Goal: Task Accomplishment & Management: Manage account settings

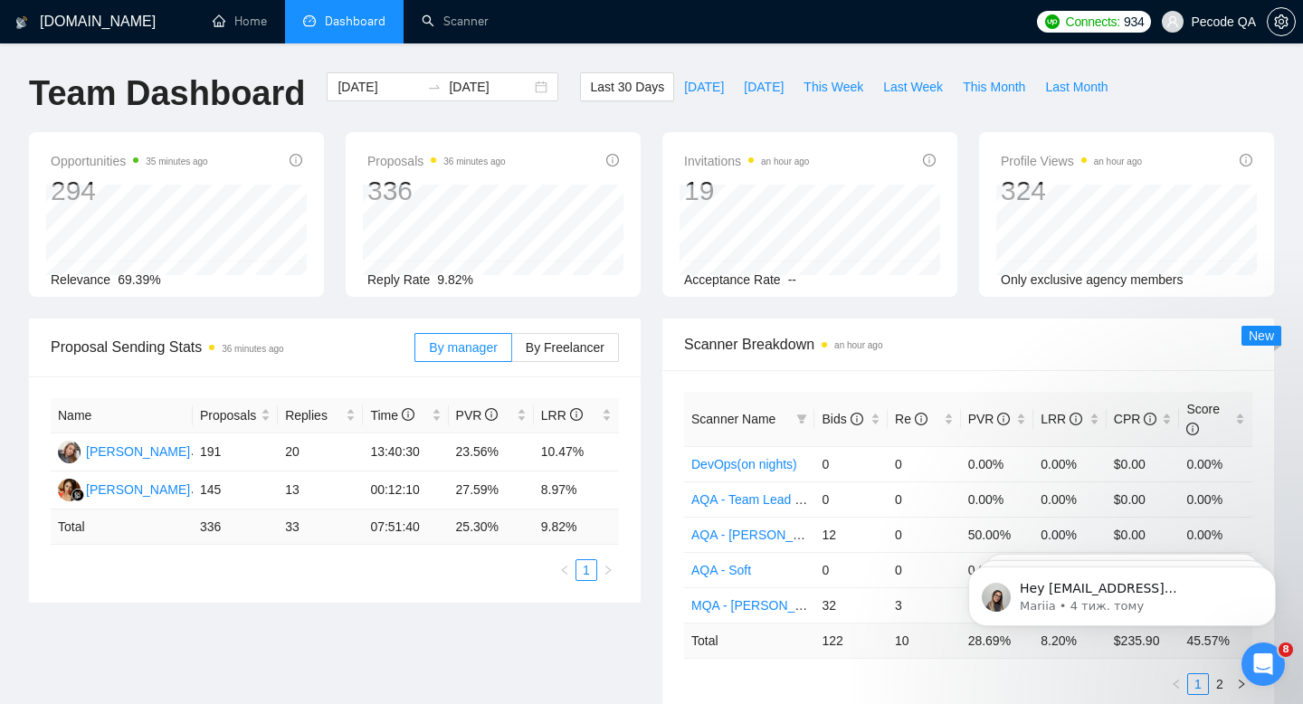
click at [1233, 22] on span "Pecode QA" at bounding box center [1223, 22] width 65 height 0
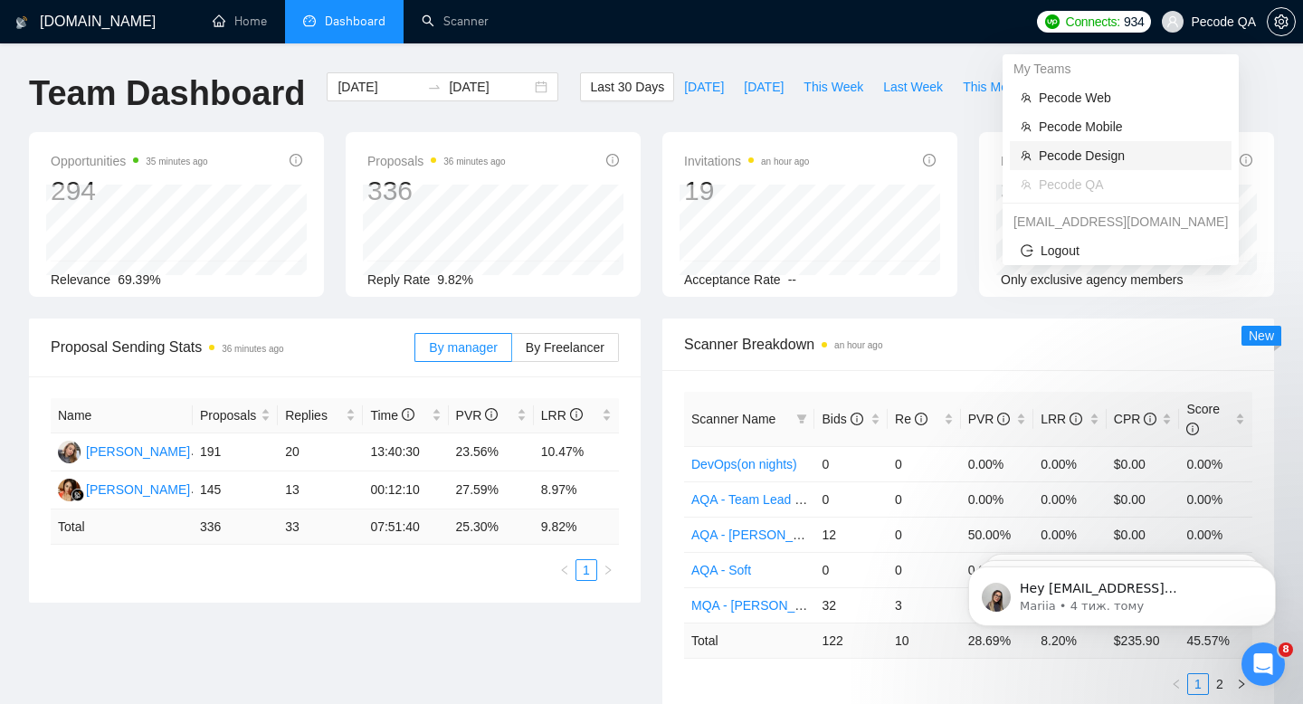
click at [1116, 164] on span "Pecode Design" at bounding box center [1130, 156] width 182 height 20
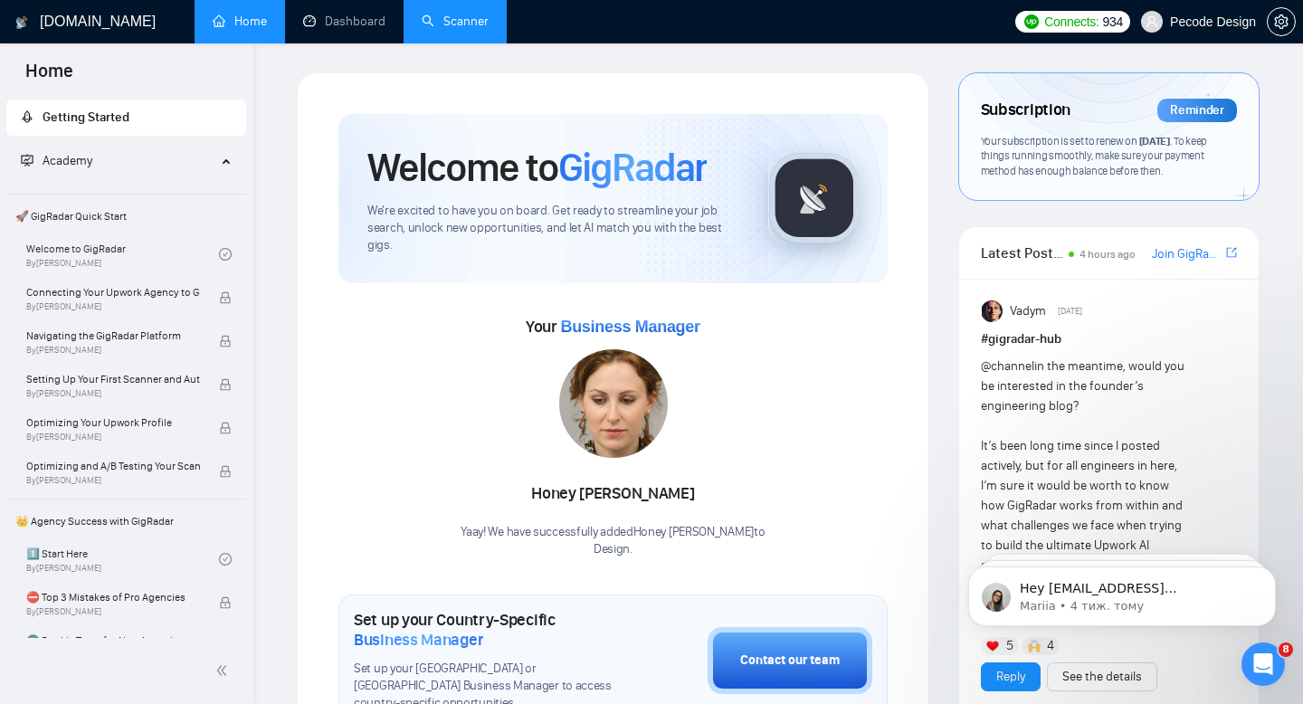
click at [455, 43] on li "Scanner" at bounding box center [455, 21] width 103 height 43
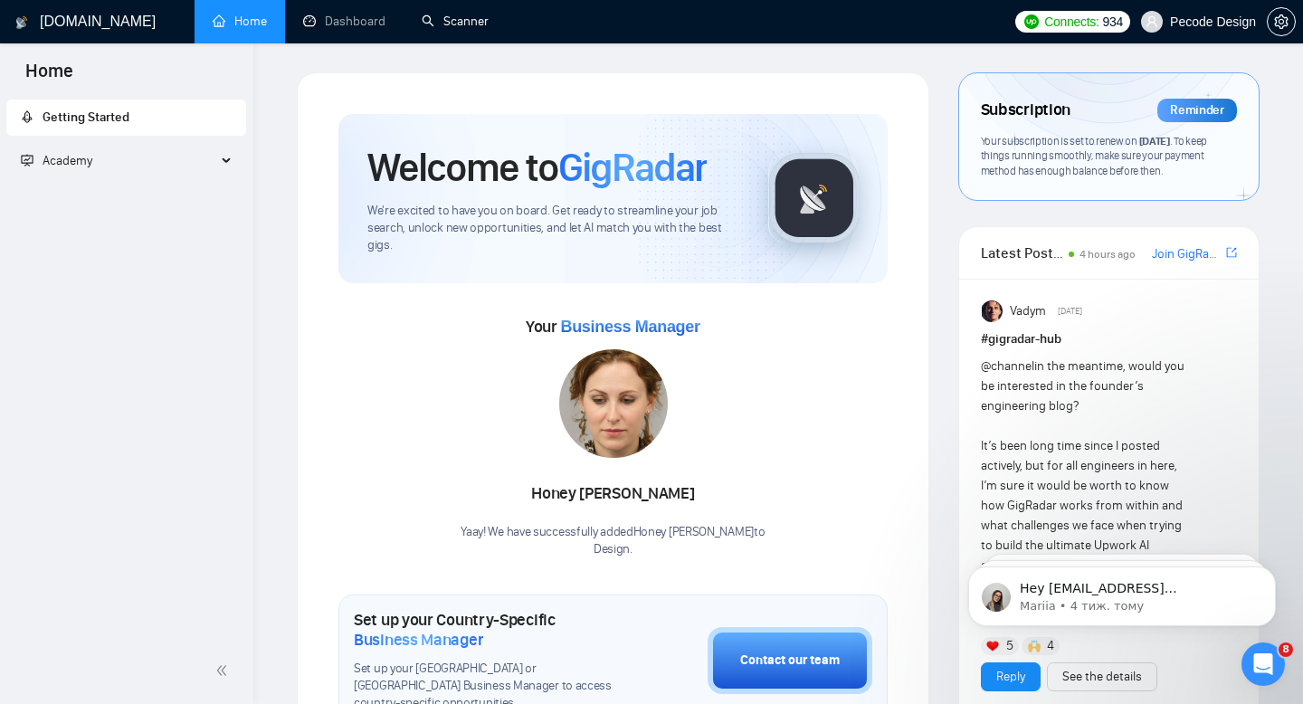
click at [461, 42] on li "Scanner" at bounding box center [455, 21] width 103 height 43
click at [466, 14] on link "Scanner" at bounding box center [455, 21] width 67 height 15
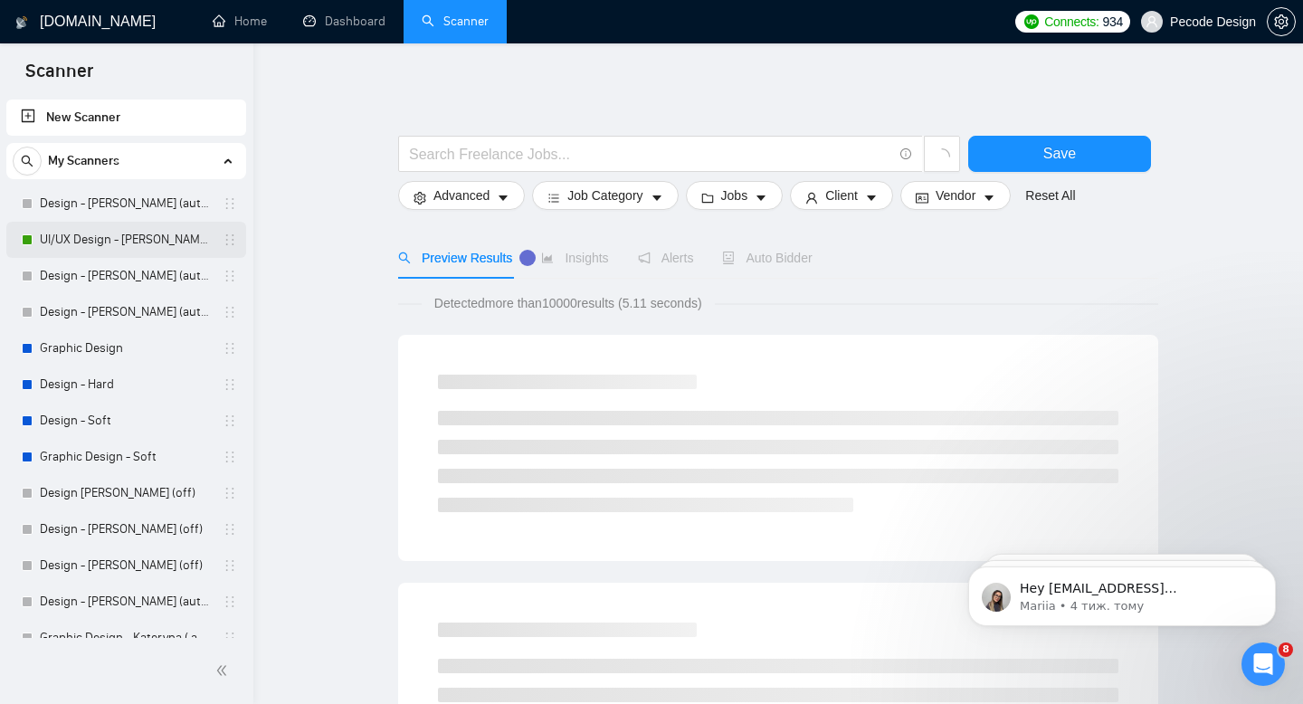
click at [100, 244] on link "UI/UX Design - [PERSON_NAME] (autobid on)" at bounding box center [126, 240] width 172 height 36
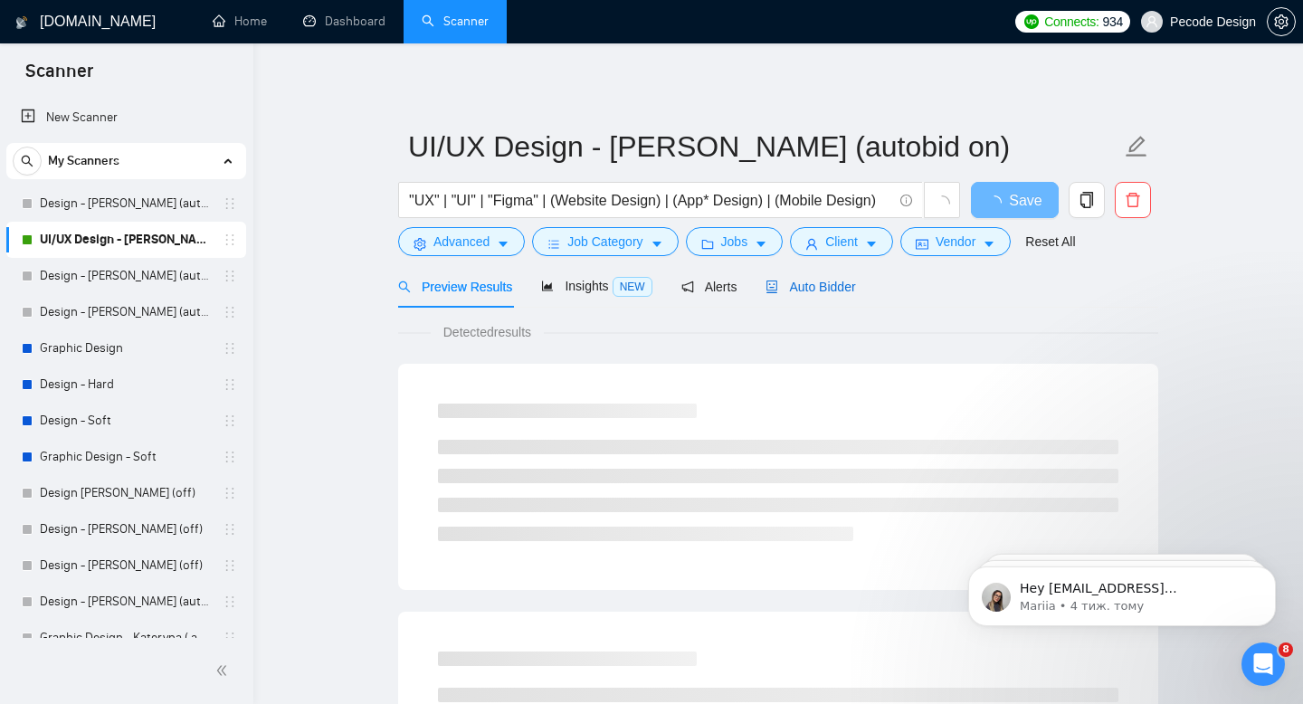
click at [814, 286] on span "Auto Bidder" at bounding box center [810, 287] width 90 height 14
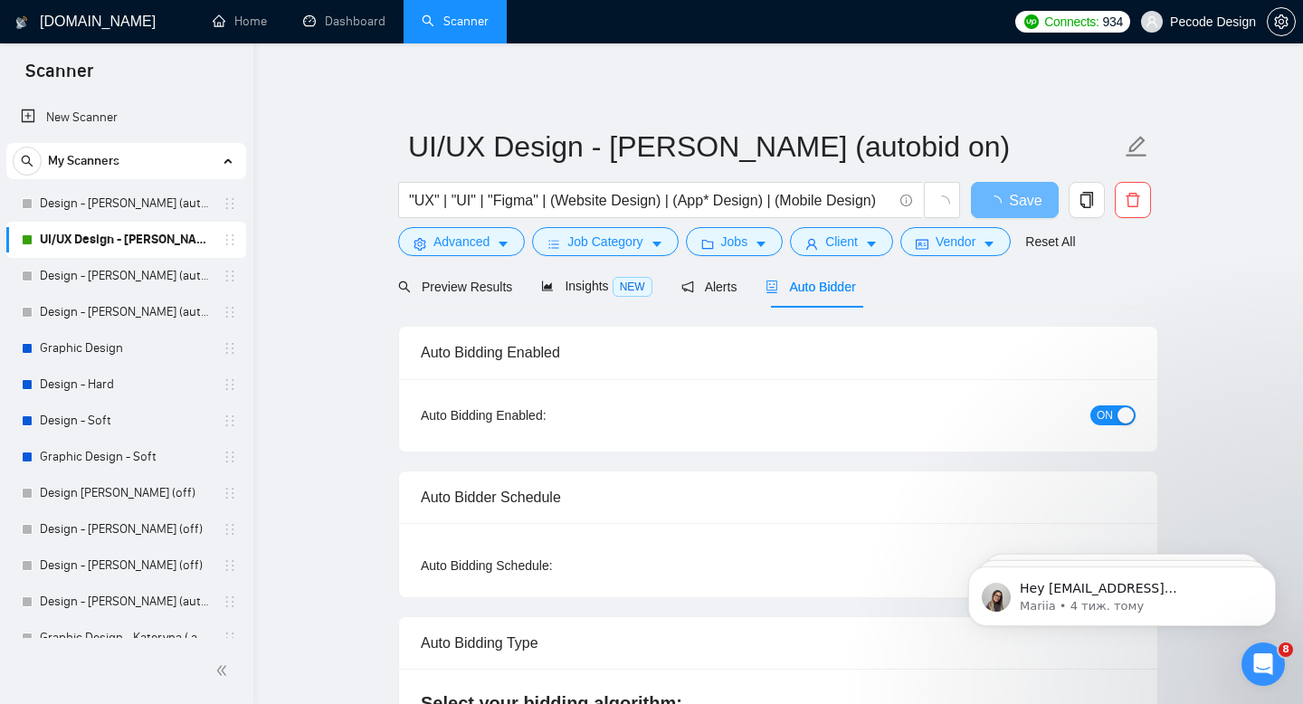
radio input "false"
radio input "true"
checkbox input "true"
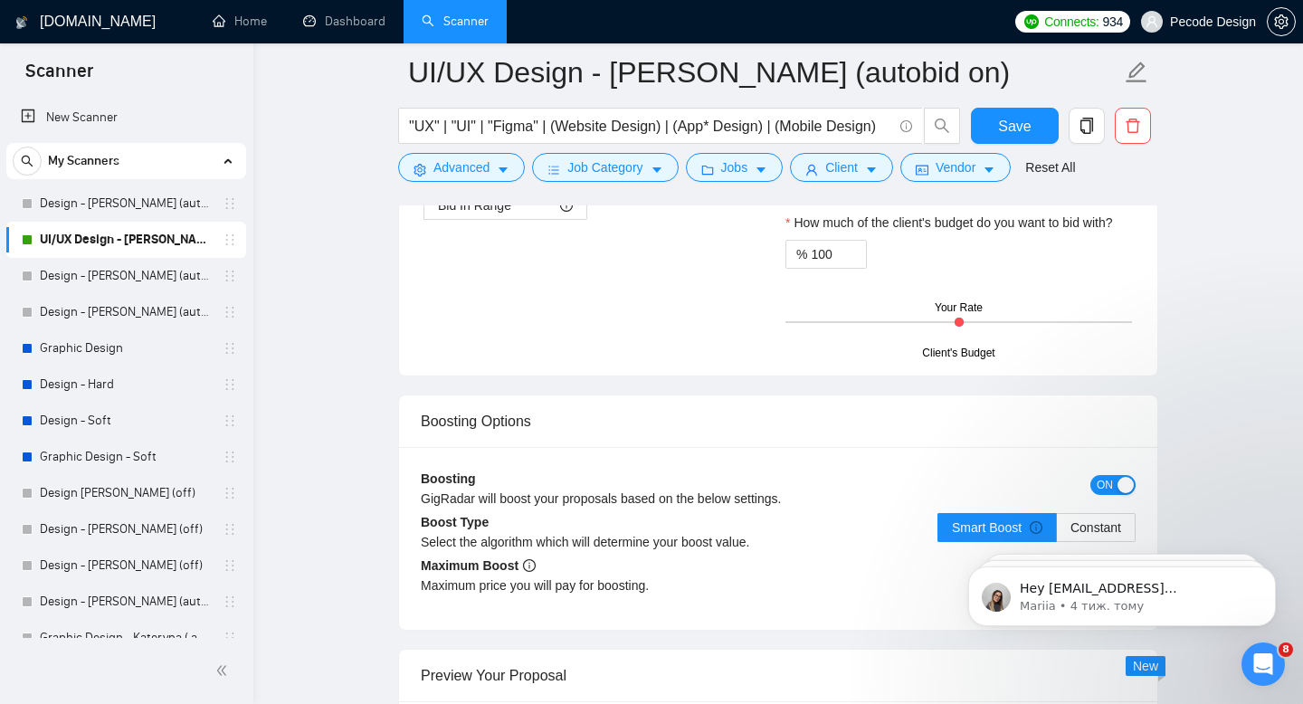
scroll to position [3417, 0]
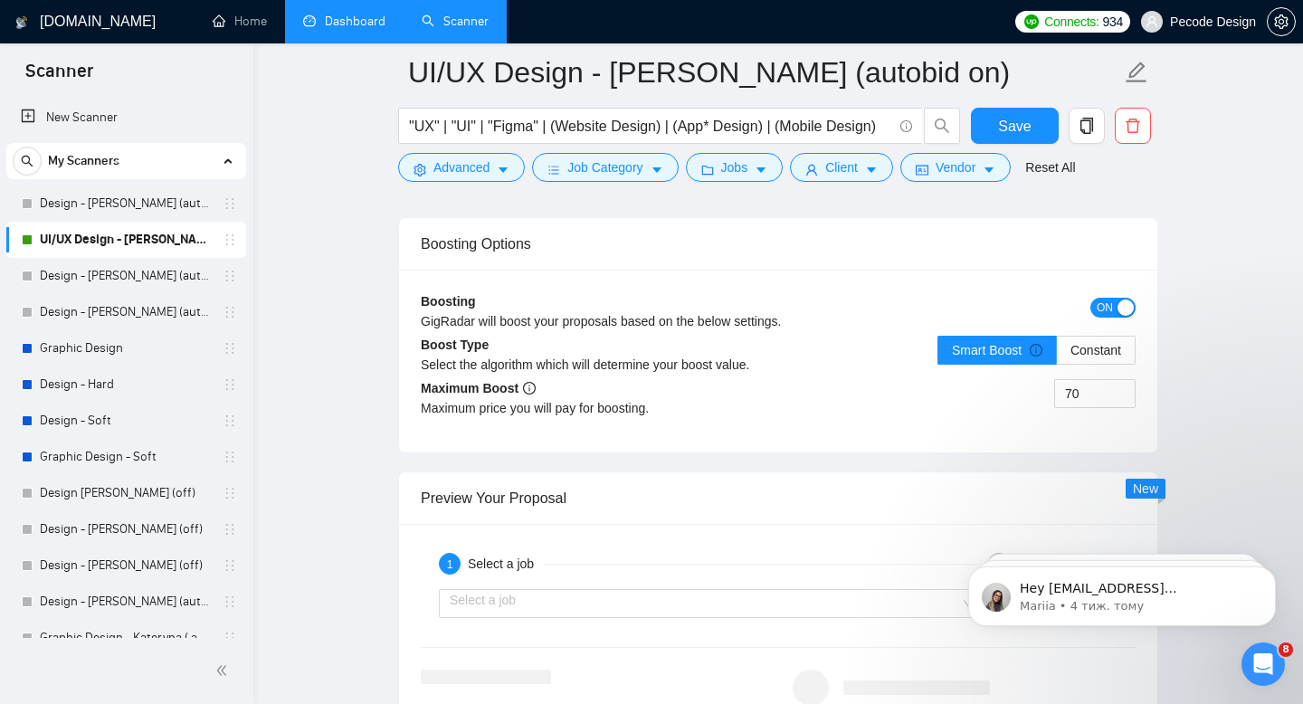
click at [344, 15] on link "Dashboard" at bounding box center [344, 21] width 82 height 15
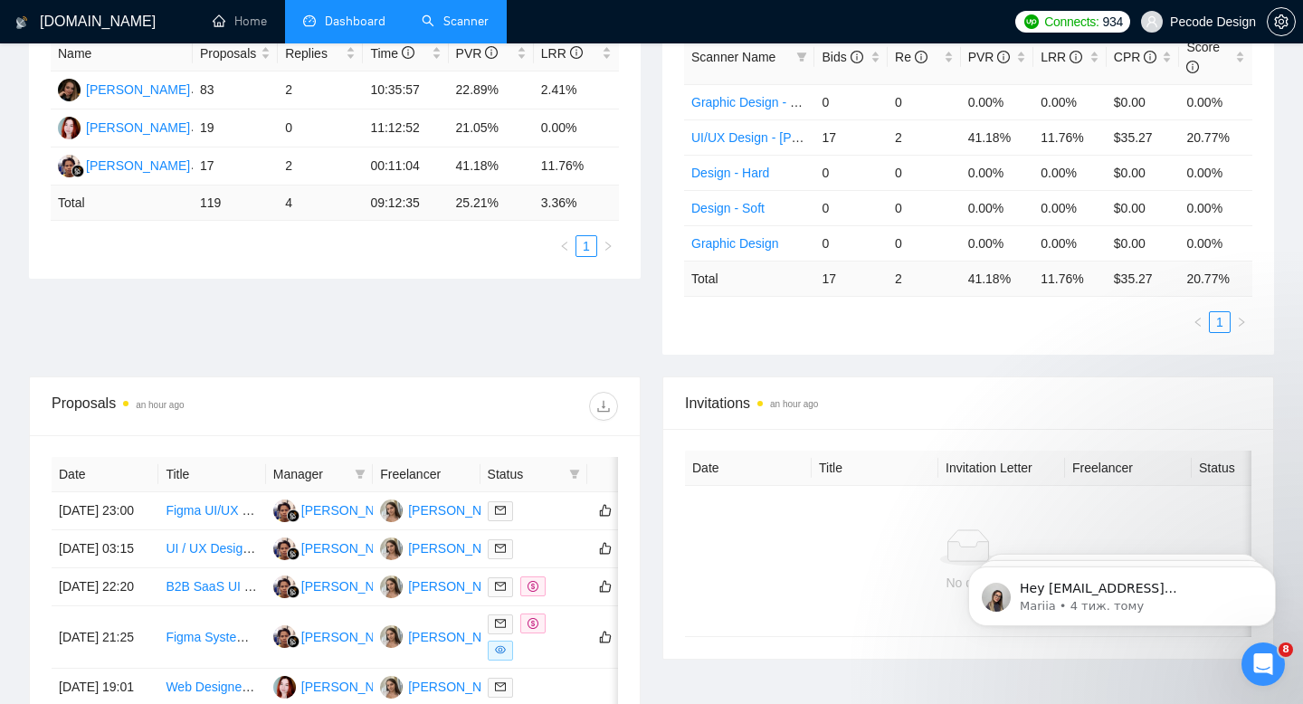
scroll to position [400, 0]
